Goal: Information Seeking & Learning: Learn about a topic

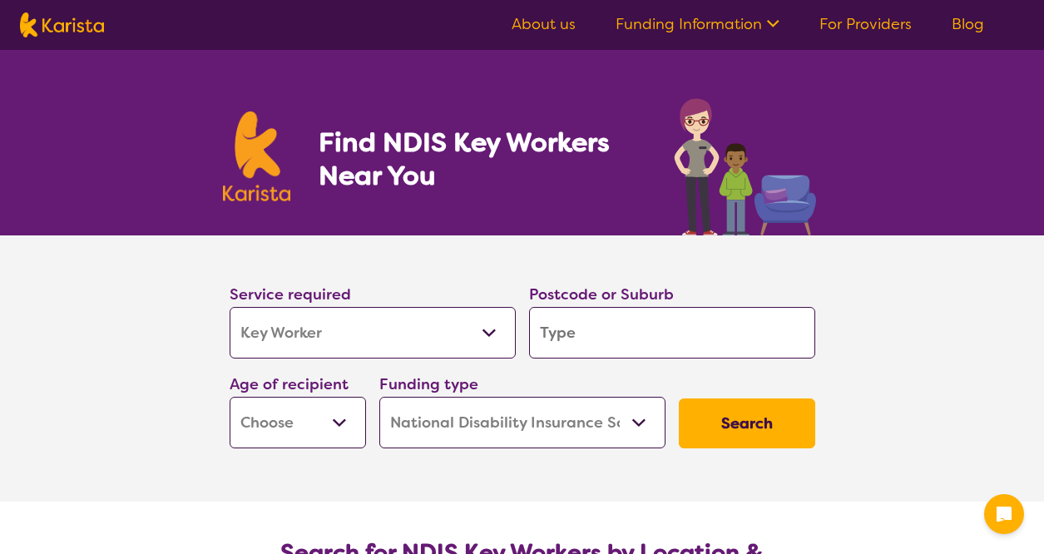
select select "Key Worker"
select select "NDIS"
select select "Key Worker"
select select "NDIS"
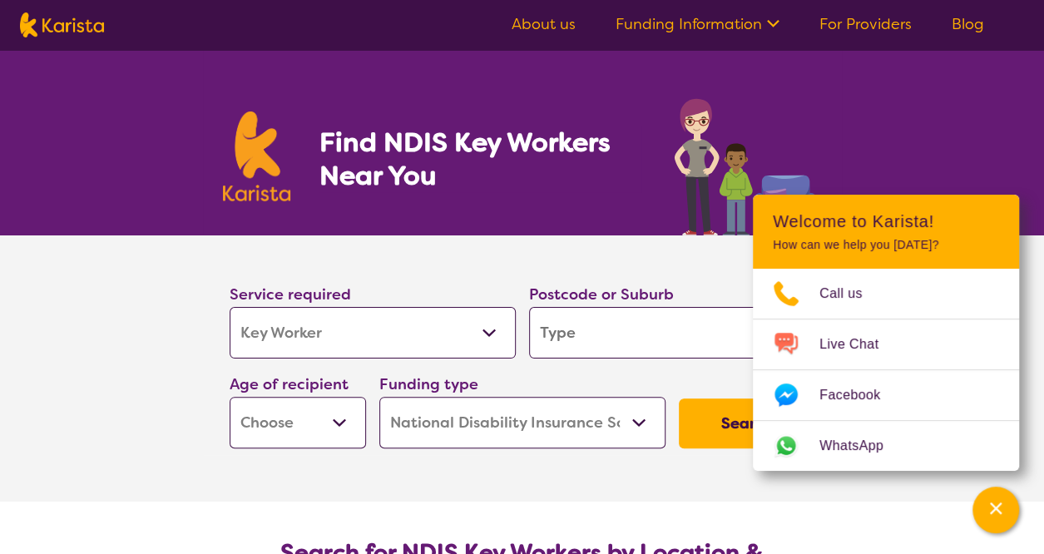
click at [604, 334] on input "search" at bounding box center [672, 333] width 286 height 52
type input "2"
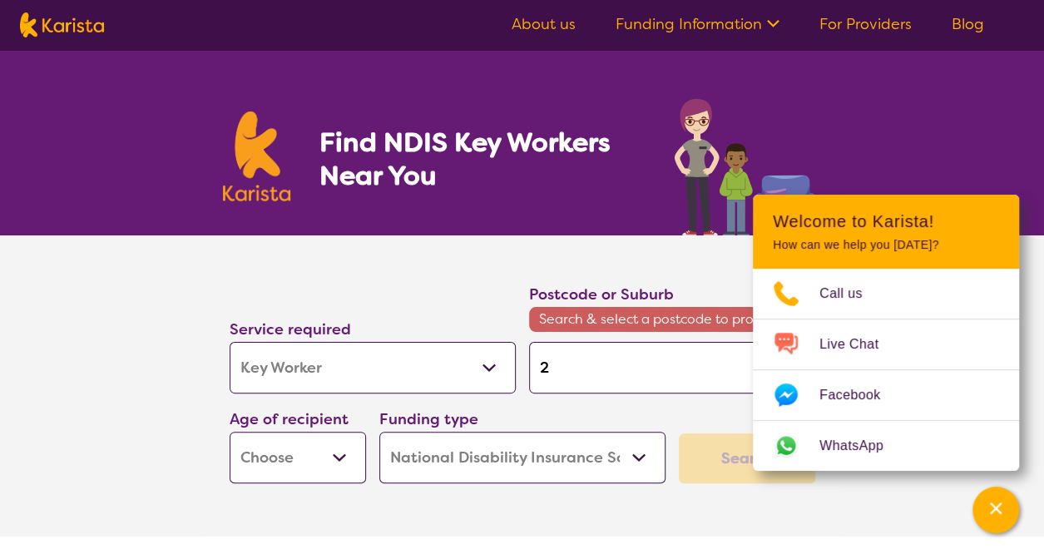
type input "25"
type input "255"
type input "2557"
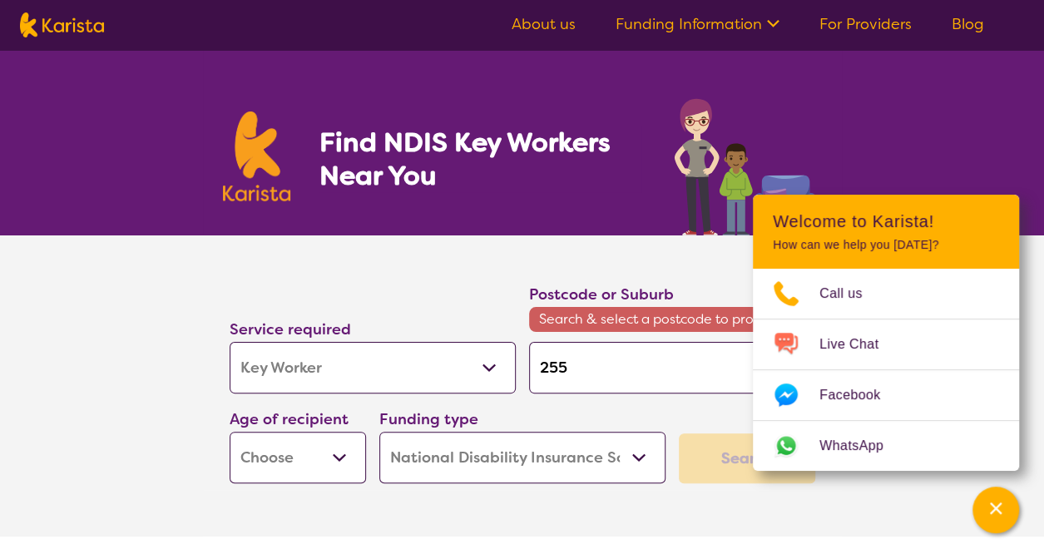
type input "2557"
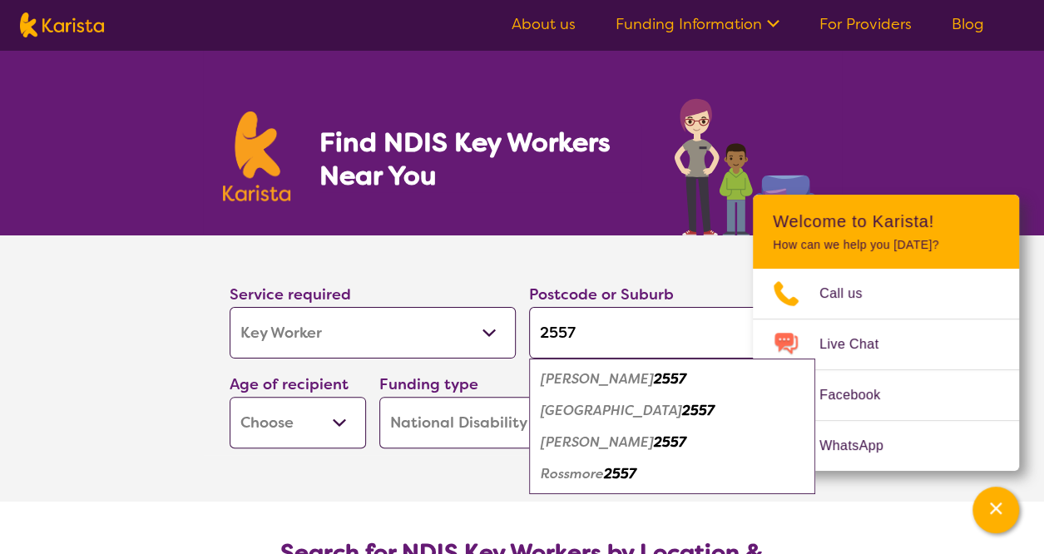
type input "2557"
click at [654, 438] on em "2557" at bounding box center [670, 441] width 32 height 17
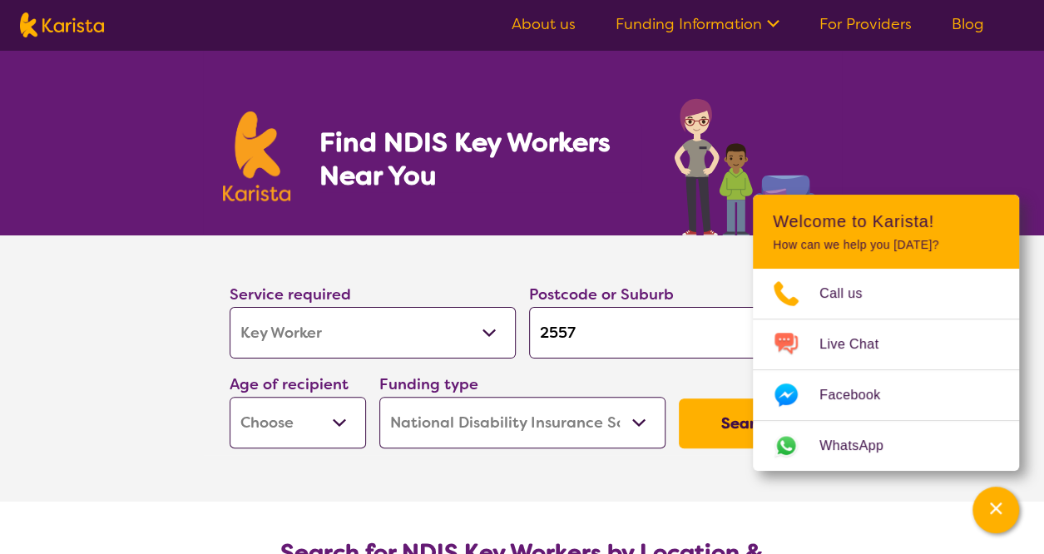
click at [334, 411] on select "Early Childhood - 0 to 9 Child - 10 to 11 Adolescent - 12 to 17 Adult - 18 to 6…" at bounding box center [298, 423] width 136 height 52
select select "EC"
click at [230, 397] on select "Early Childhood - 0 to 9 Child - 10 to 11 Adolescent - 12 to 17 Adult - 18 to 6…" at bounding box center [298, 423] width 136 height 52
select select "EC"
click at [629, 420] on select "Home Care Package (HCP) National Disability Insurance Scheme (NDIS) I don't know" at bounding box center [522, 423] width 286 height 52
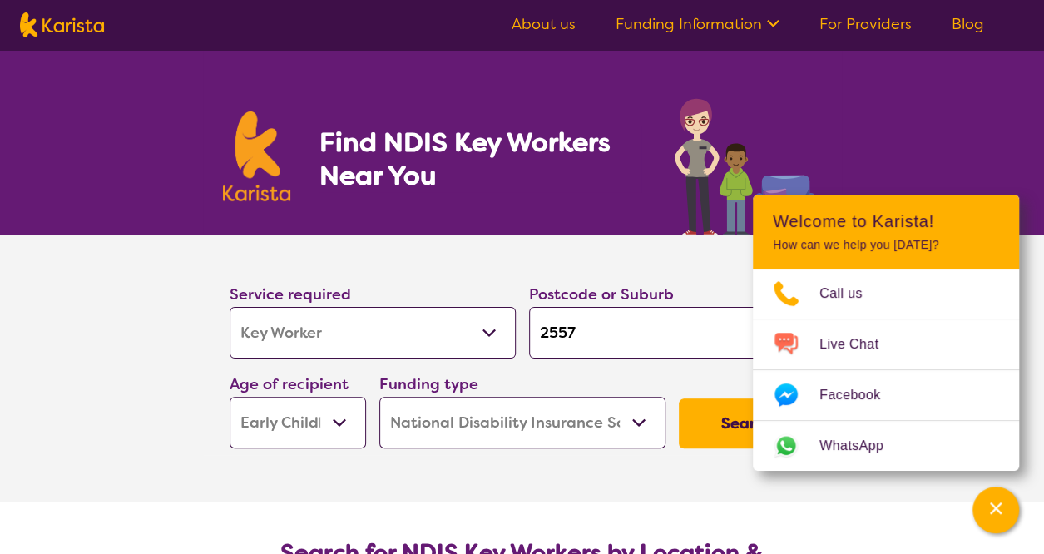
click at [379, 397] on select "Home Care Package (HCP) National Disability Insurance Scheme (NDIS) I don't know" at bounding box center [522, 423] width 286 height 52
click at [725, 418] on button "Search" at bounding box center [747, 423] width 136 height 50
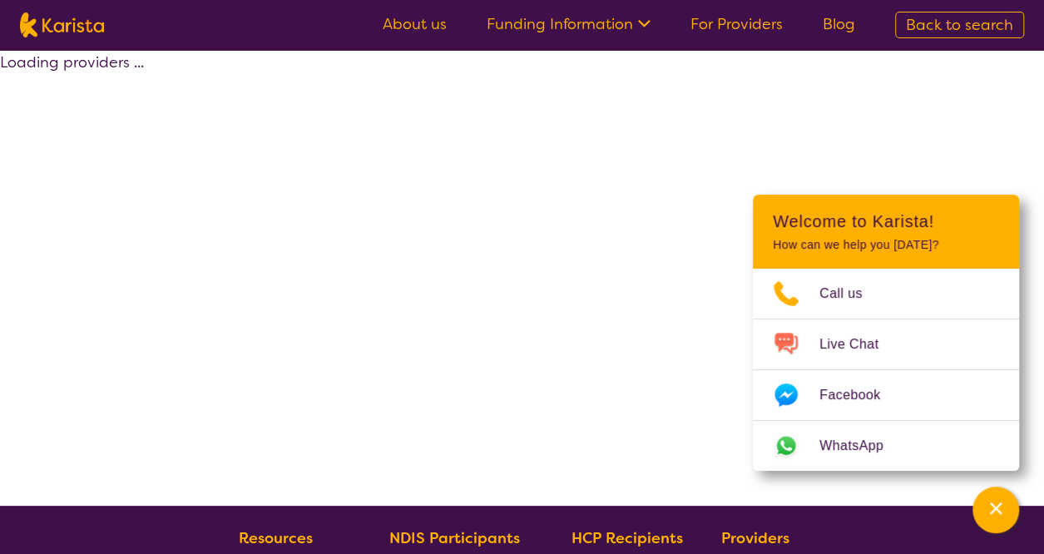
select select "by_score"
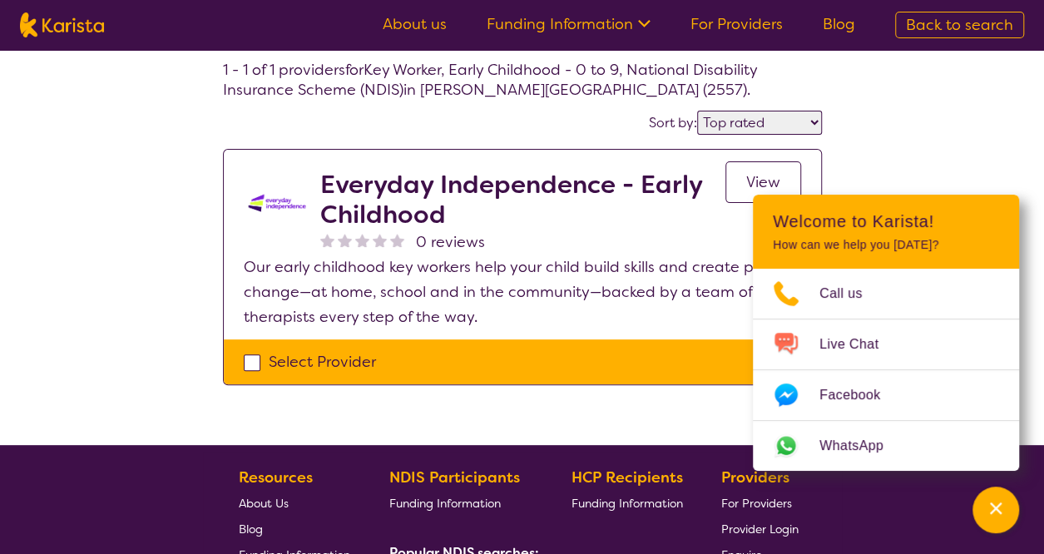
scroll to position [85, 0]
